Goal: Task Accomplishment & Management: Manage account settings

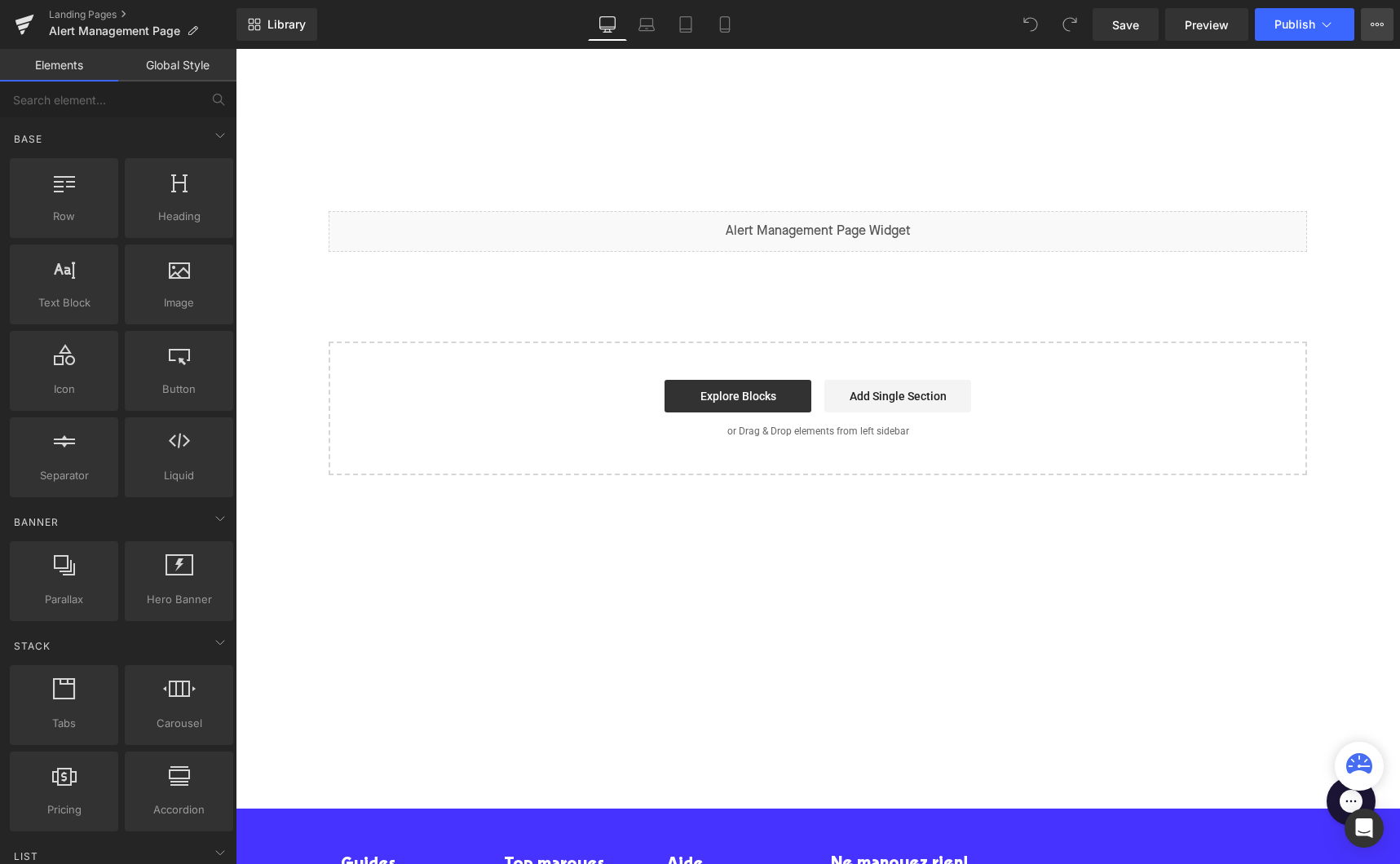
click at [1381, 24] on icon at bounding box center [1383, 24] width 4 height 3
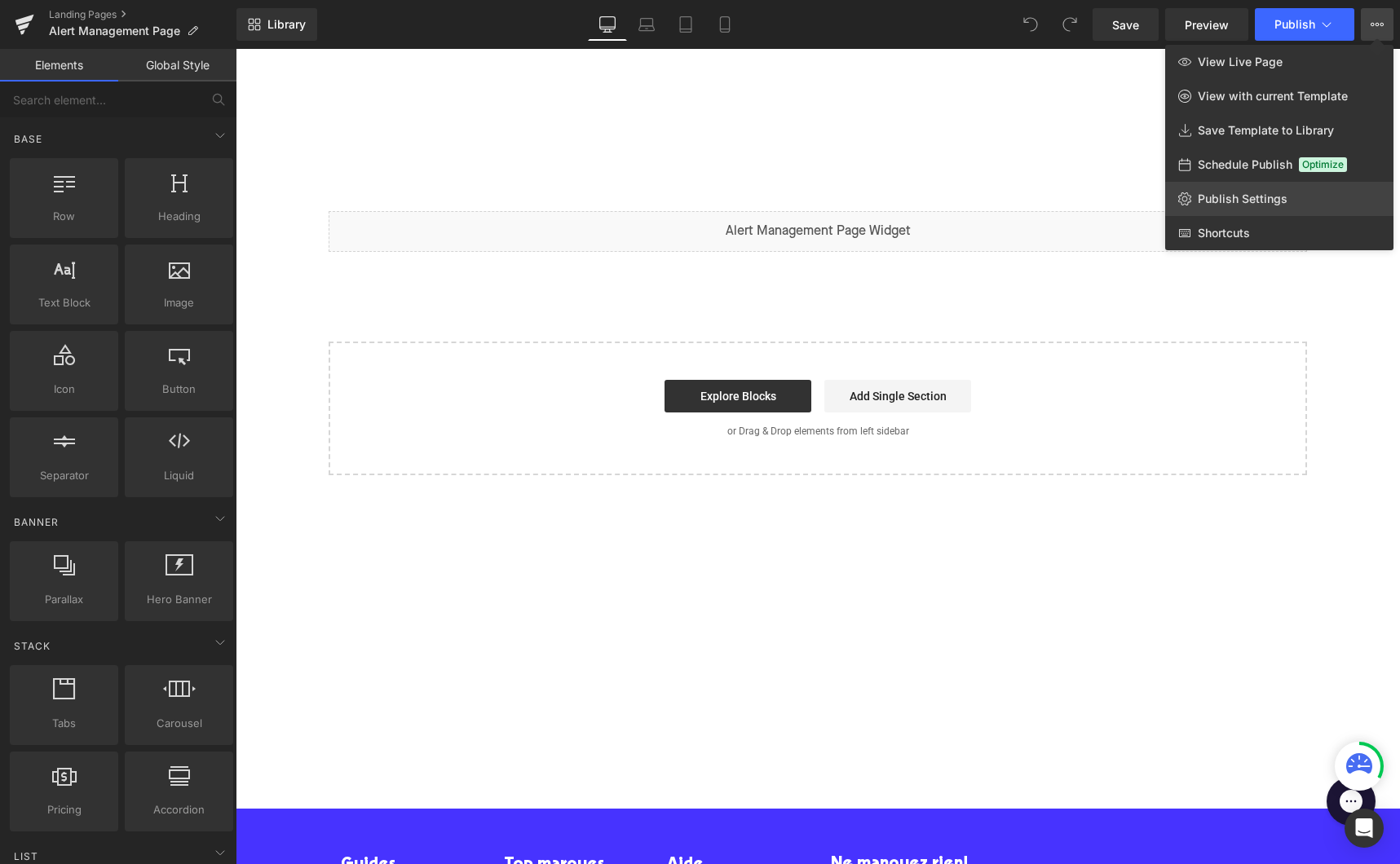
click at [1237, 198] on span "Publish Settings" at bounding box center [1242, 199] width 90 height 14
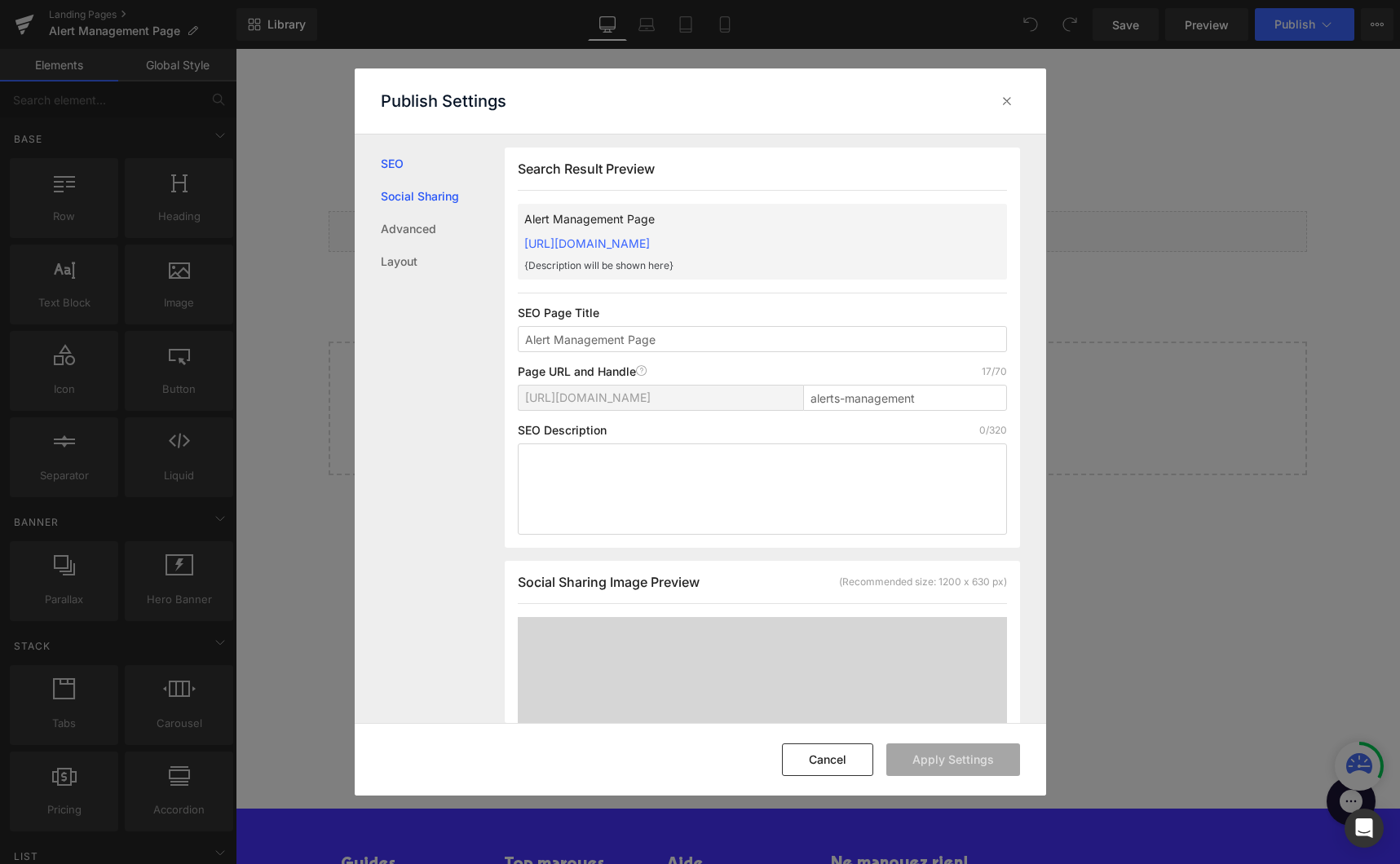
click at [427, 199] on link "Social Sharing" at bounding box center [443, 197] width 124 height 33
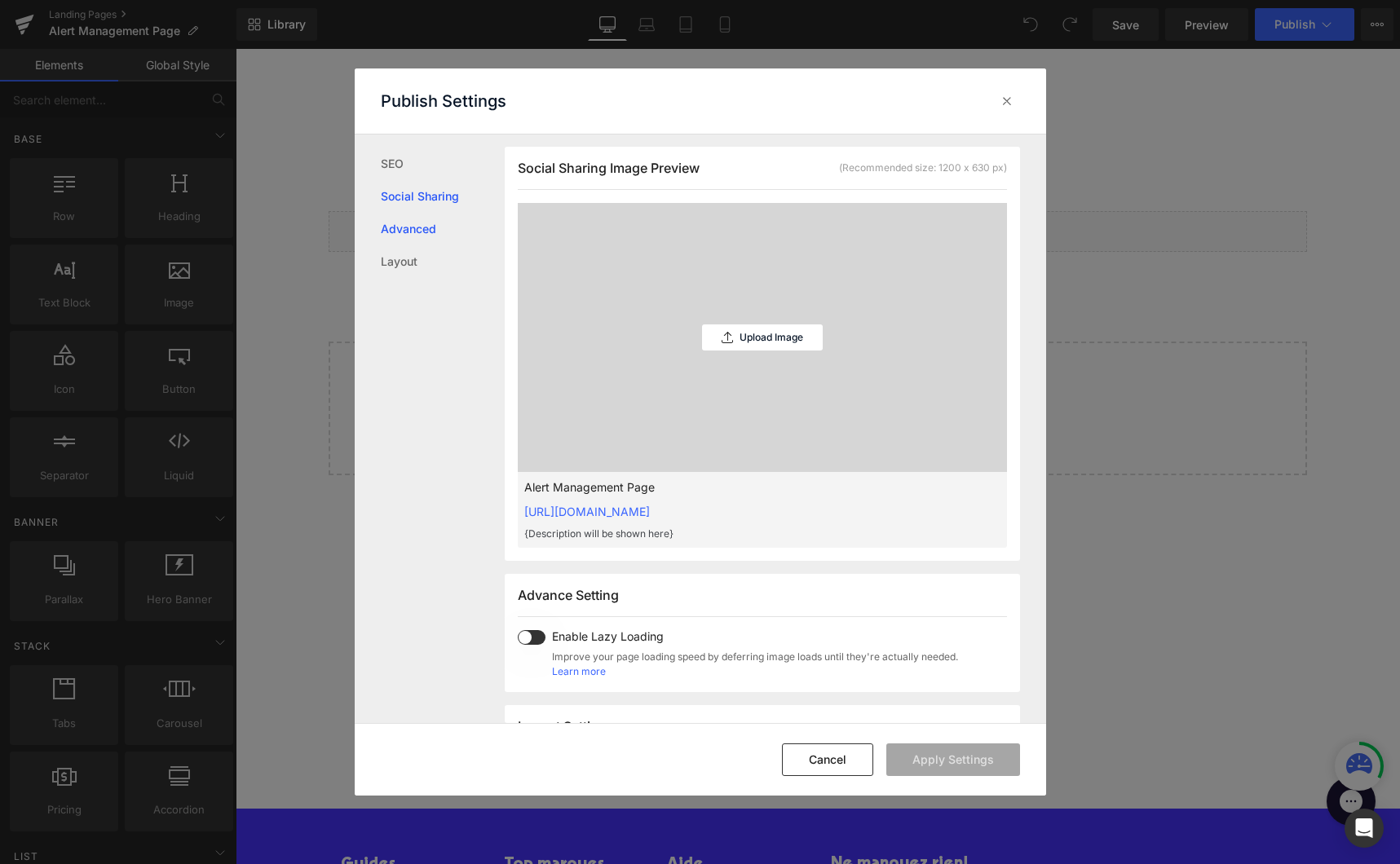
click at [423, 217] on link "Advanced" at bounding box center [443, 230] width 124 height 33
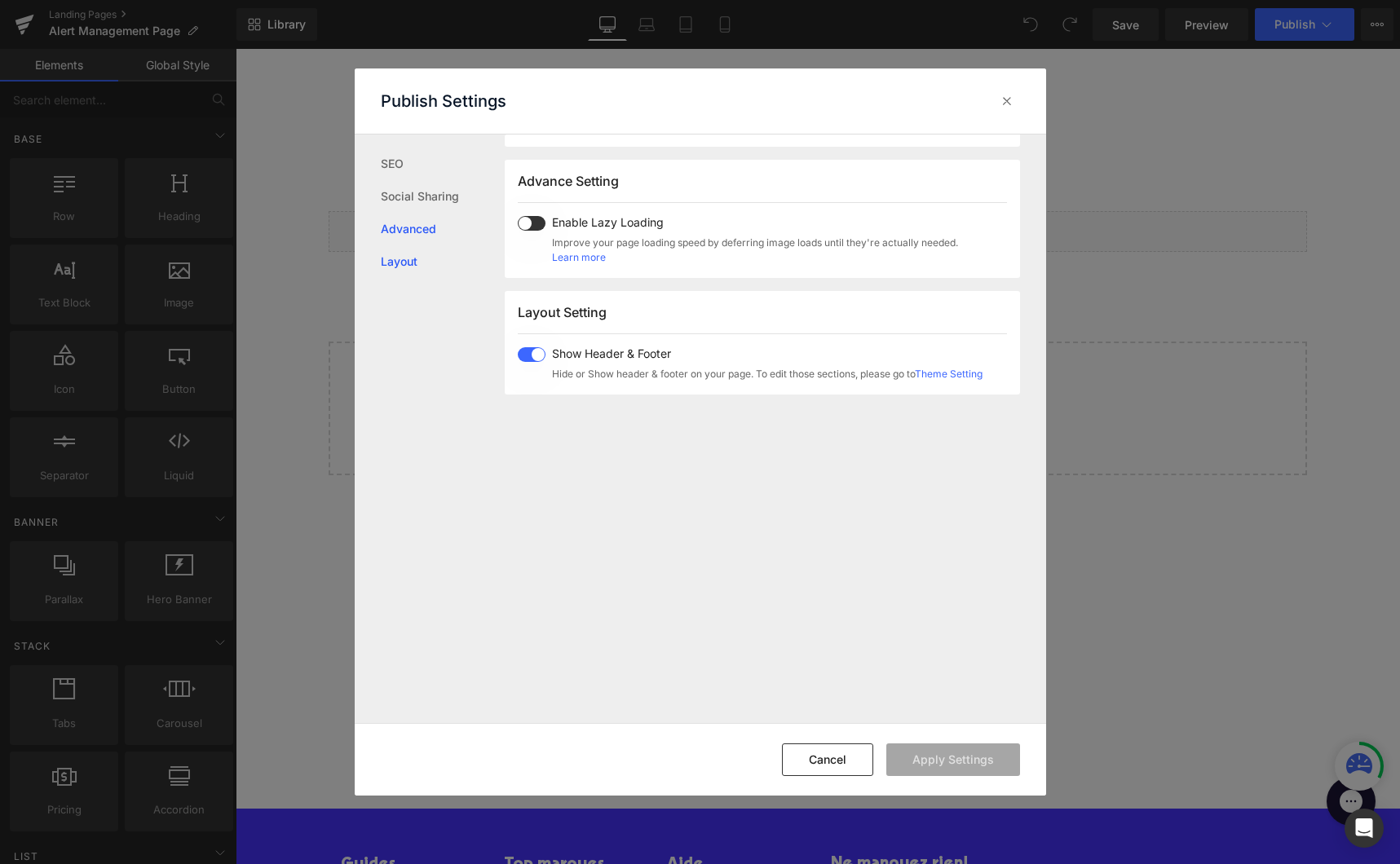
scroll to position [842, 0]
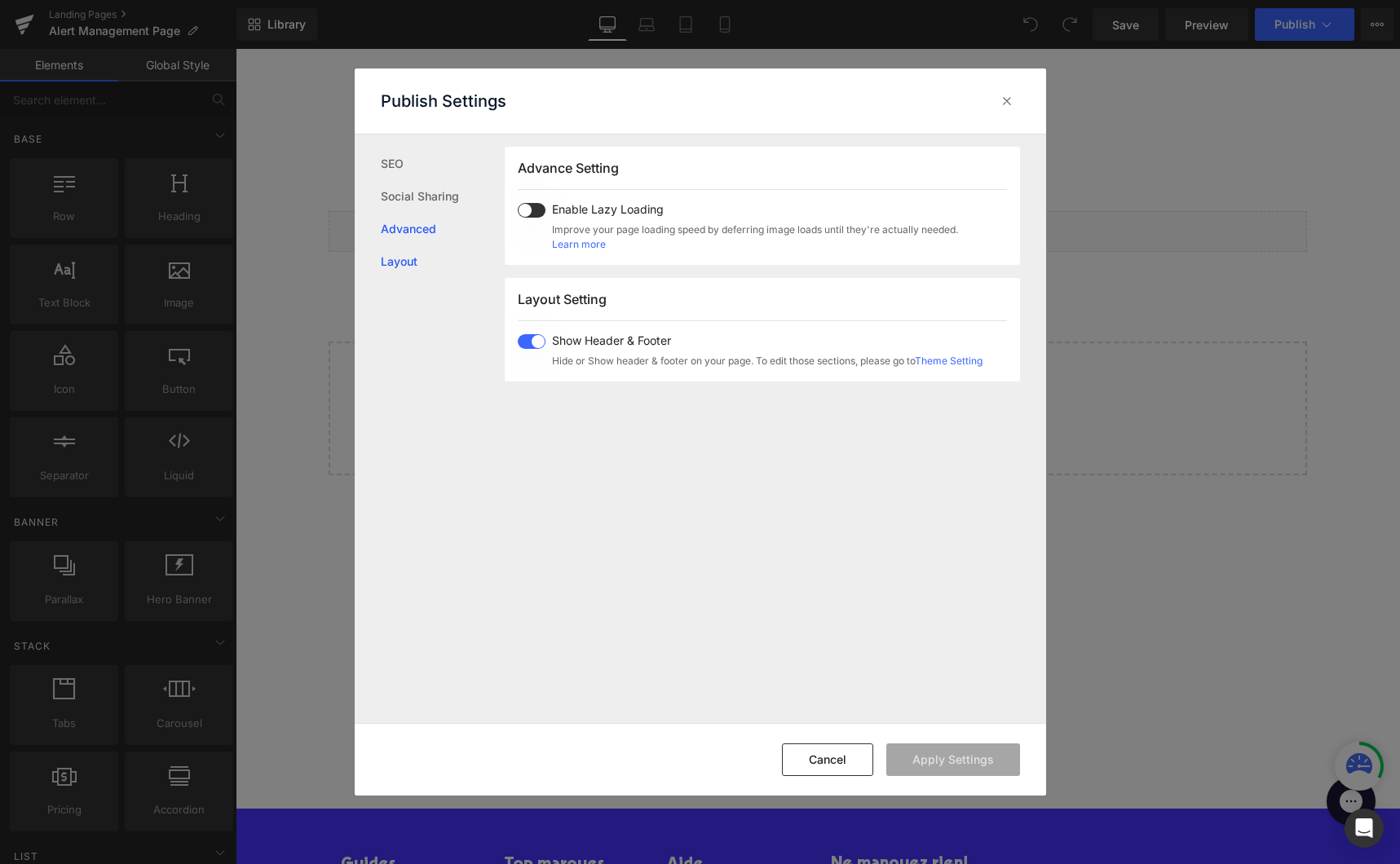
click at [411, 258] on link "Layout" at bounding box center [443, 262] width 124 height 33
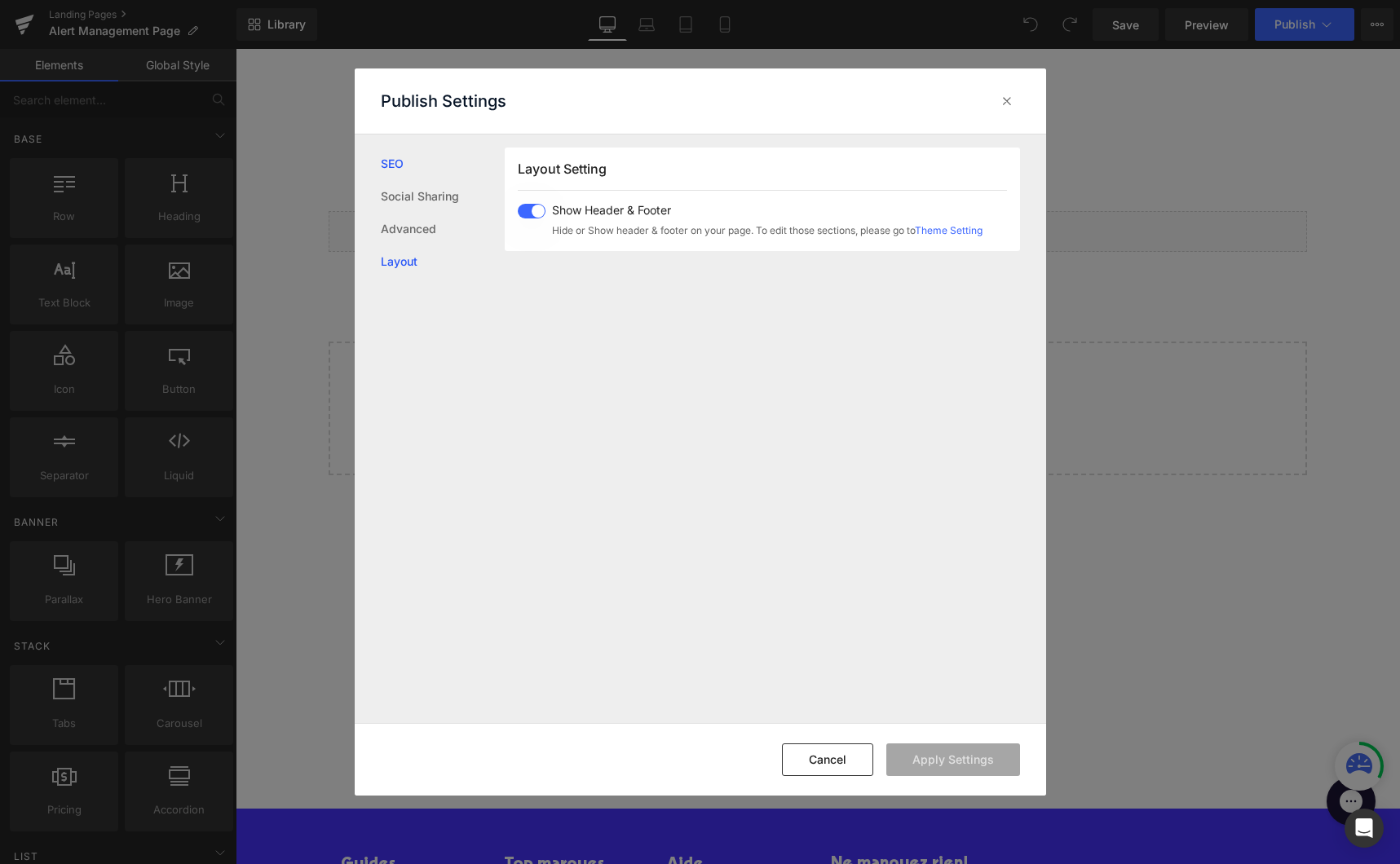
click at [401, 177] on link "SEO" at bounding box center [443, 164] width 124 height 33
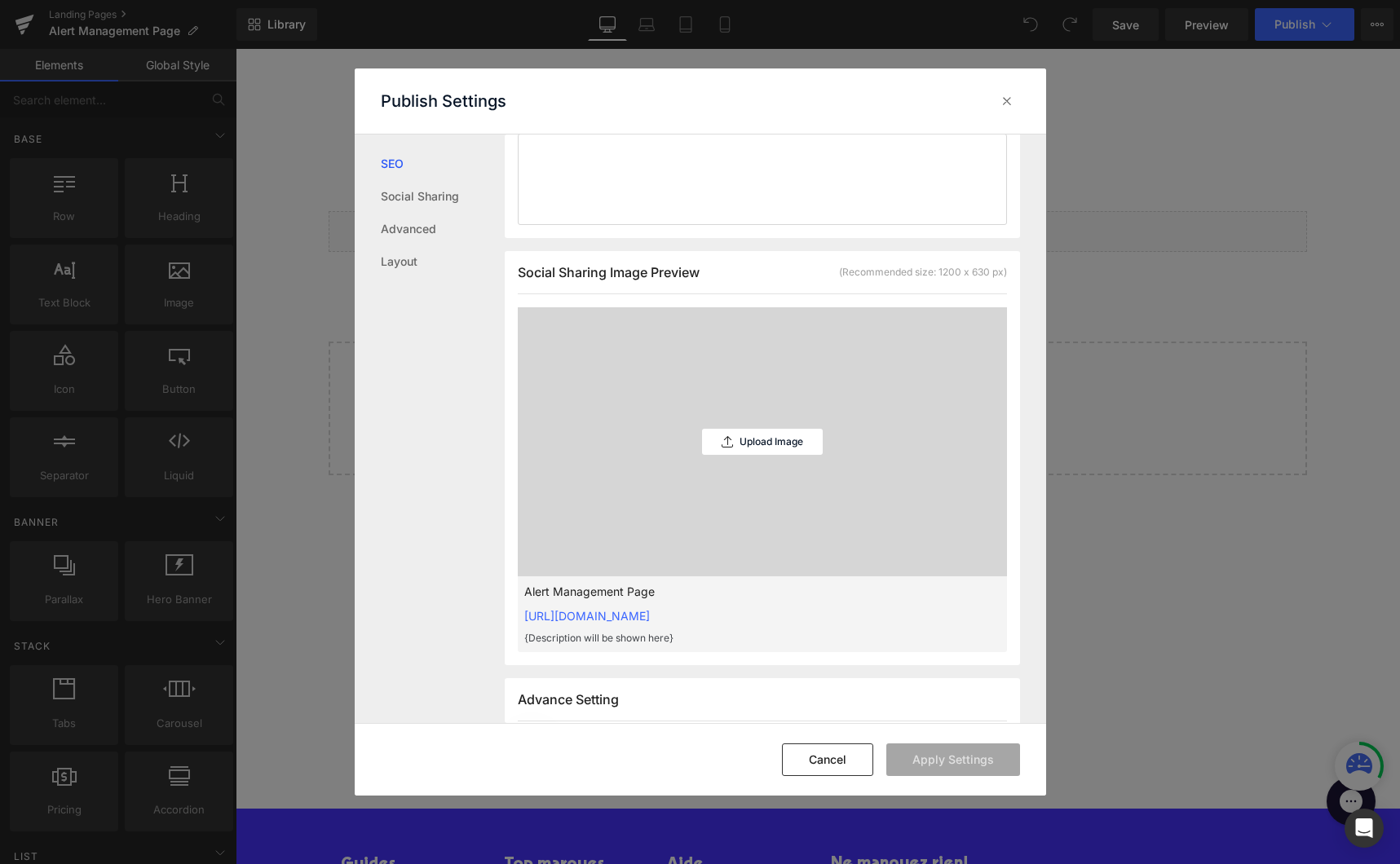
click at [399, 172] on link "SEO" at bounding box center [443, 164] width 124 height 33
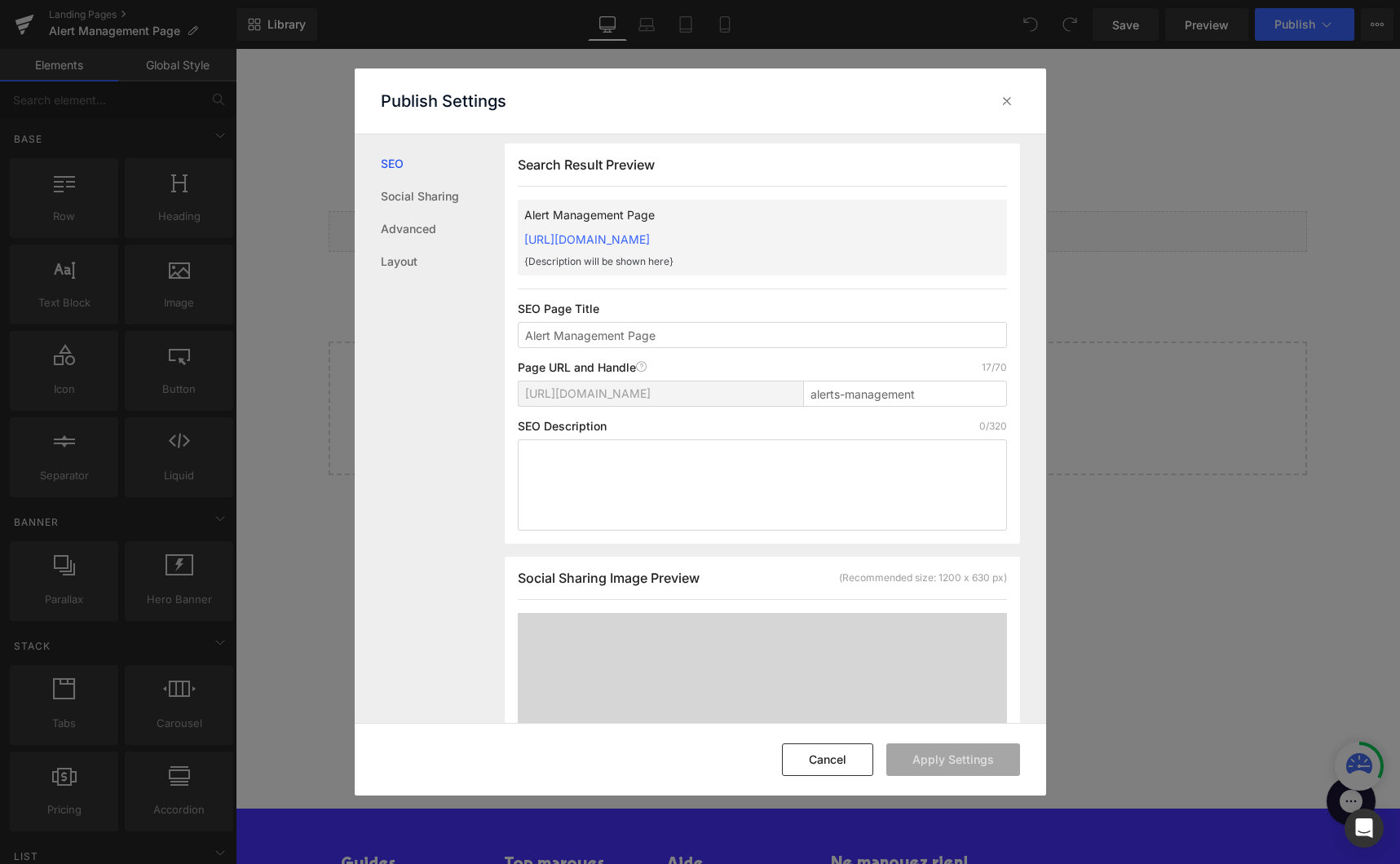
scroll to position [1, 0]
click at [1010, 97] on icon at bounding box center [1007, 100] width 16 height 16
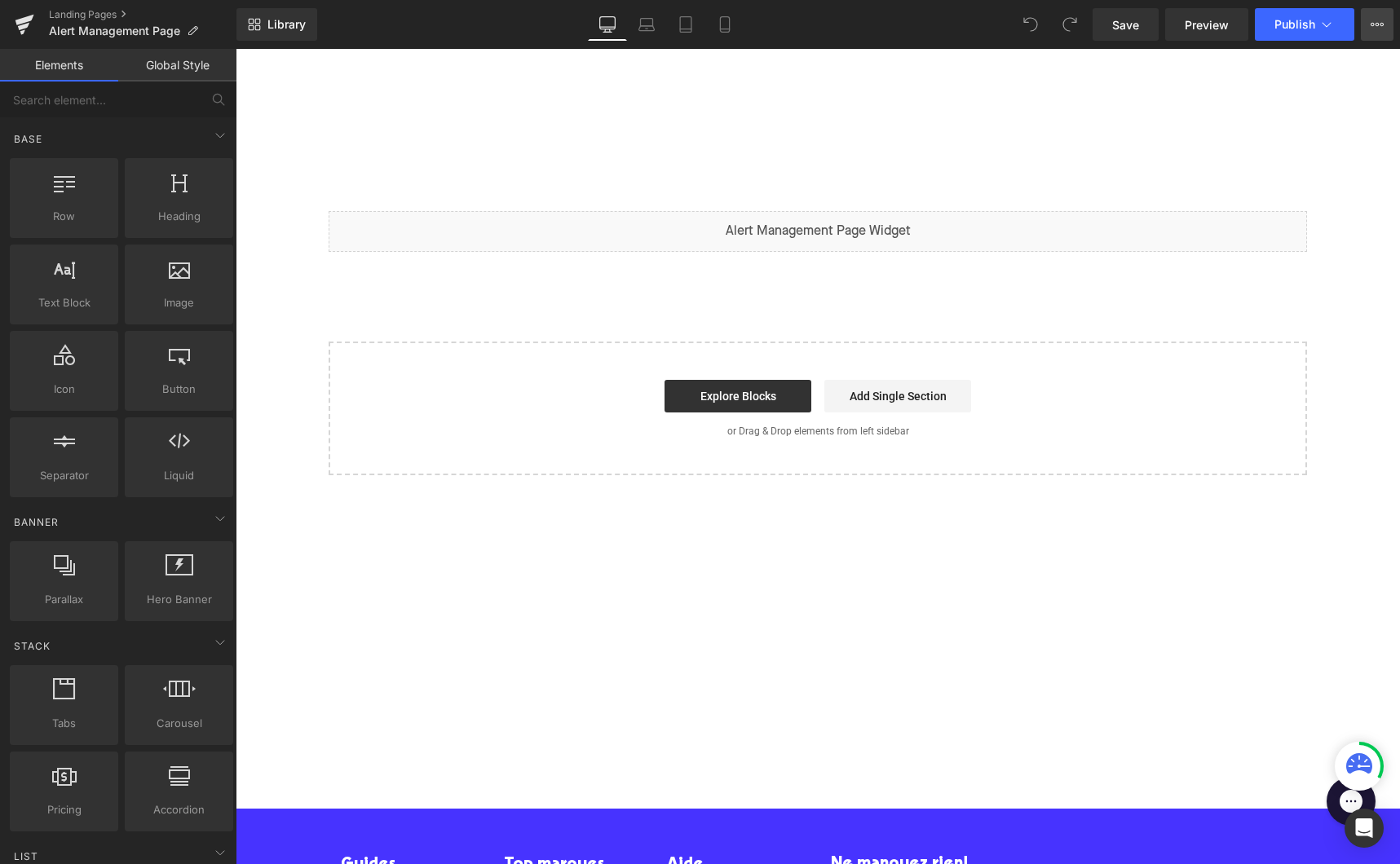
click at [1379, 28] on icon at bounding box center [1377, 25] width 13 height 14
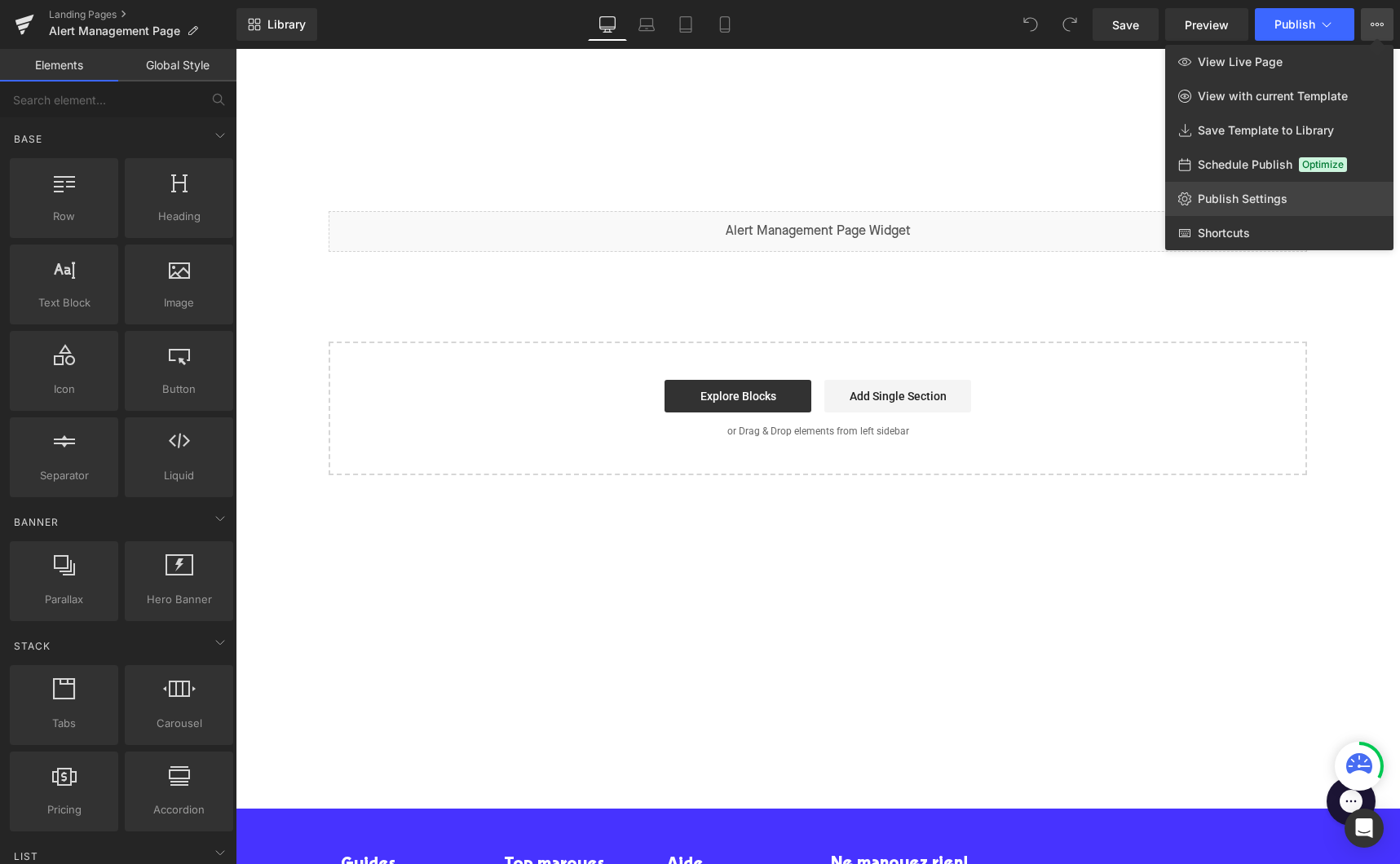
click at [1238, 198] on span "Publish Settings" at bounding box center [1242, 199] width 90 height 14
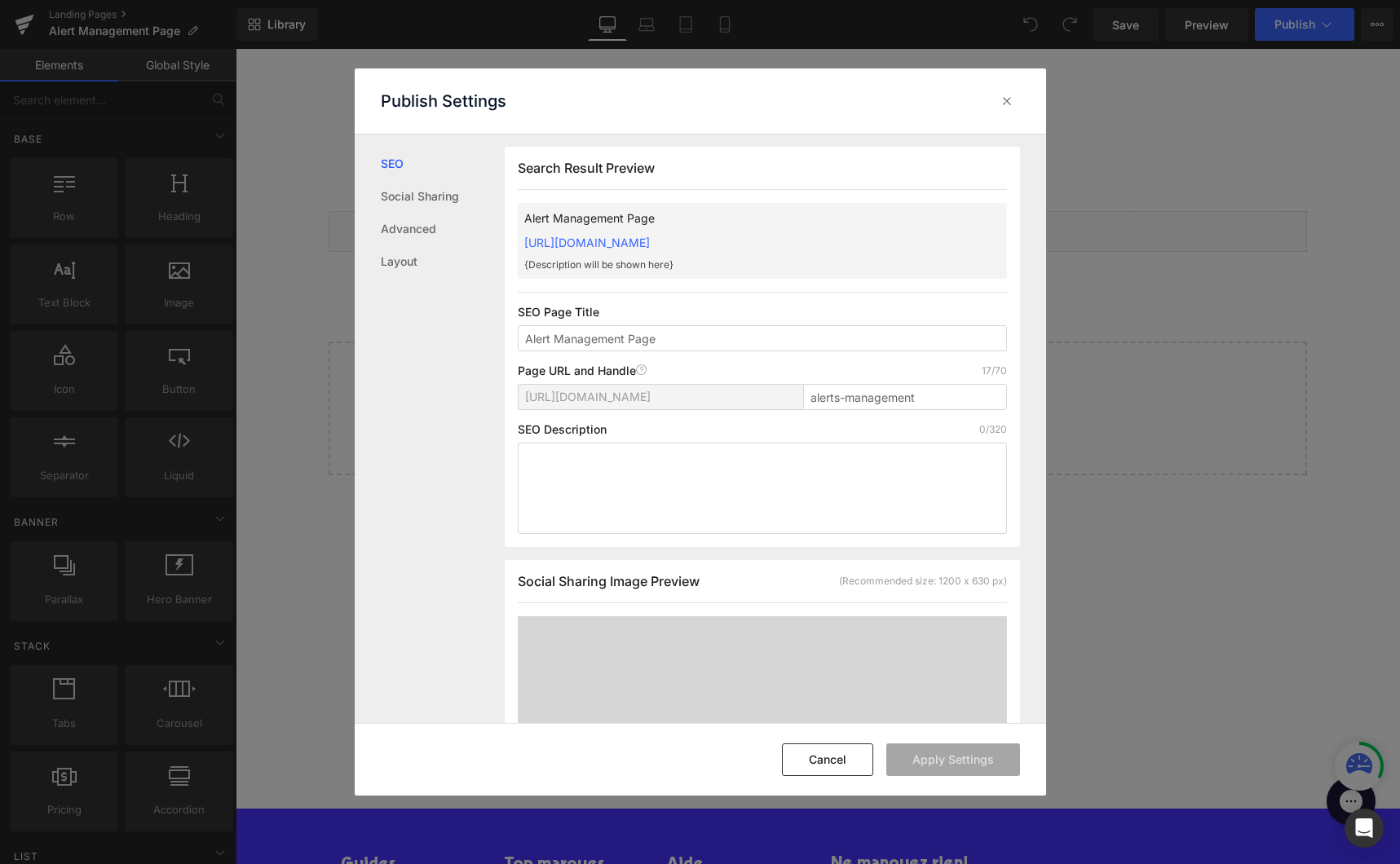
click at [620, 267] on p "{Description will be shown here}" at bounding box center [737, 264] width 424 height 14
click at [875, 246] on div "Alert Management Page [URL][DOMAIN_NAME] {Description will be shown here}" at bounding box center [762, 241] width 489 height 76
click at [594, 214] on p "Alert Management Page" at bounding box center [737, 218] width 424 height 18
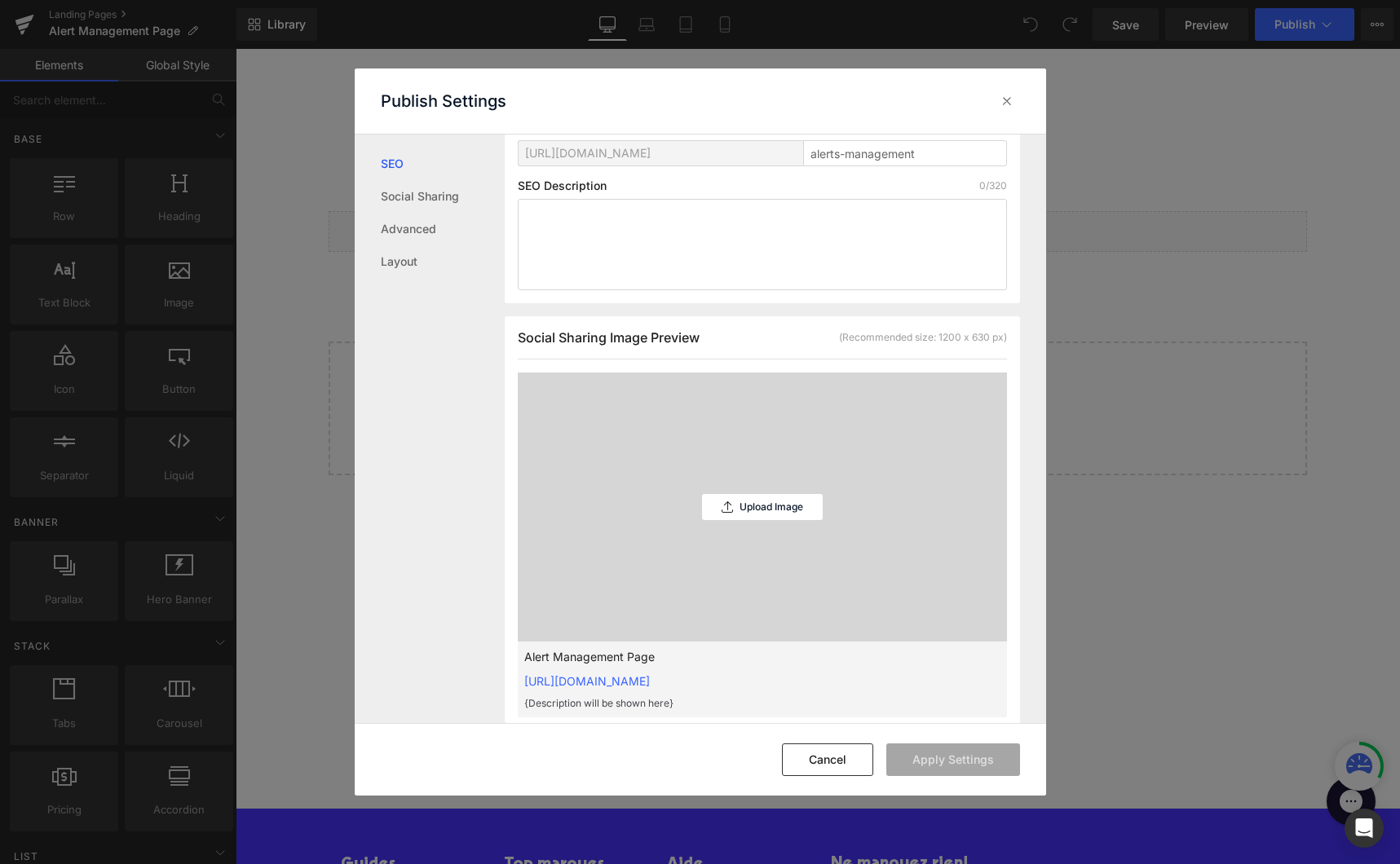
scroll to position [256, 0]
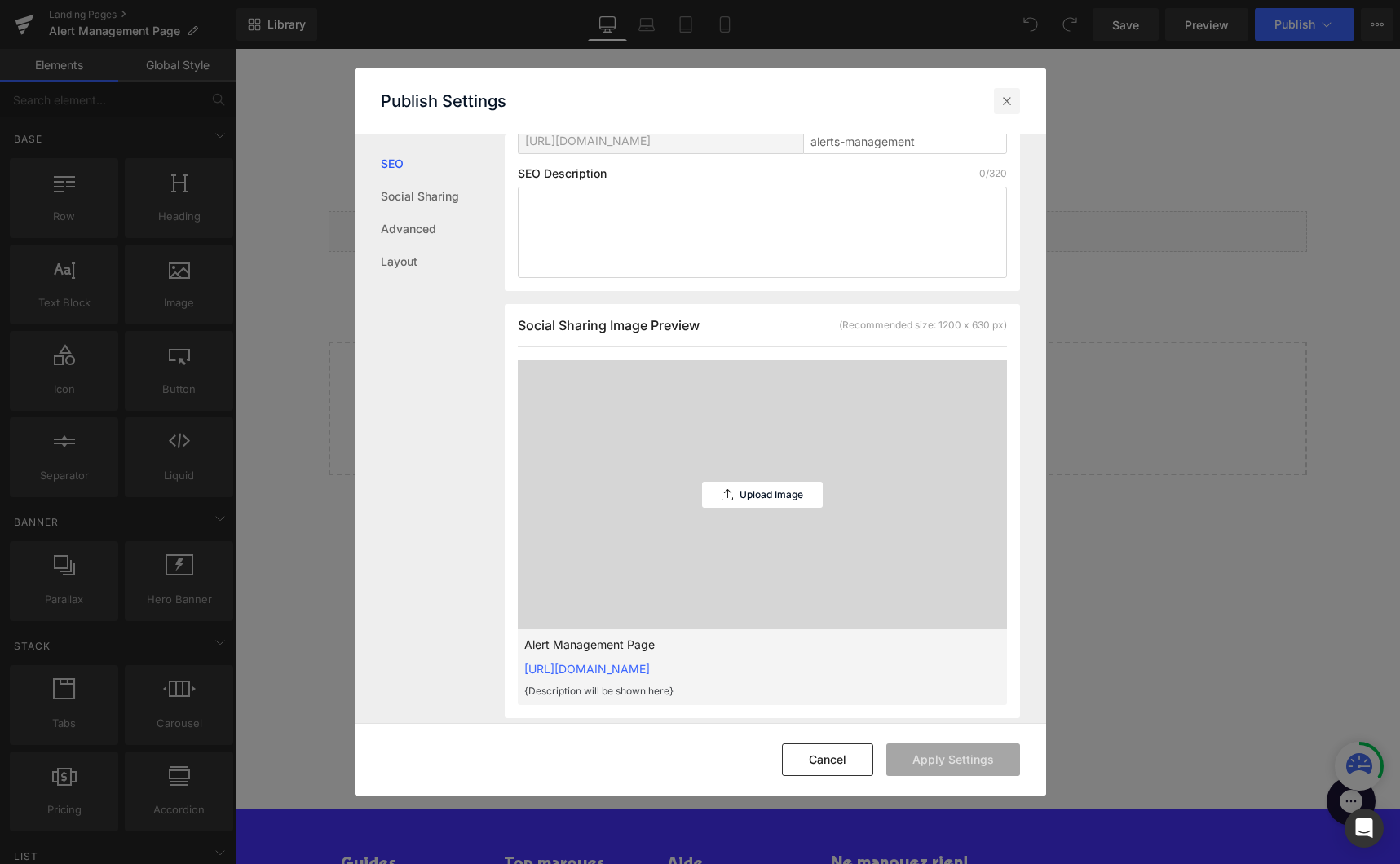
click at [1006, 101] on icon at bounding box center [1007, 100] width 16 height 16
